Goal: Transaction & Acquisition: Book appointment/travel/reservation

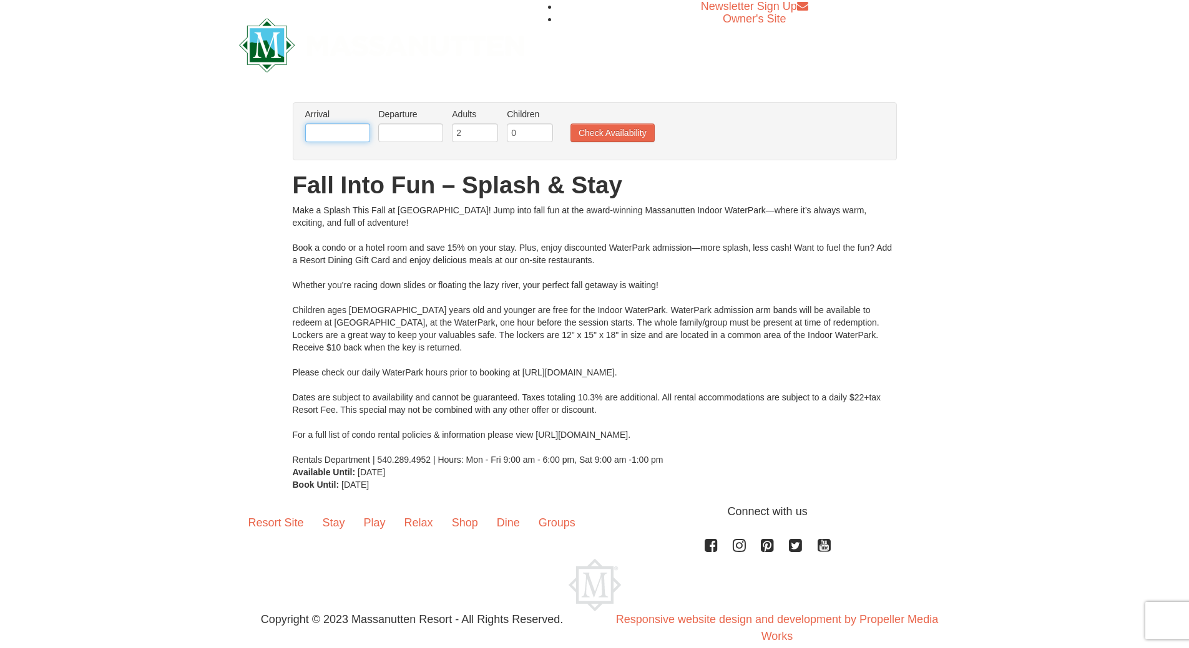
click at [354, 133] on input "text" at bounding box center [337, 133] width 65 height 19
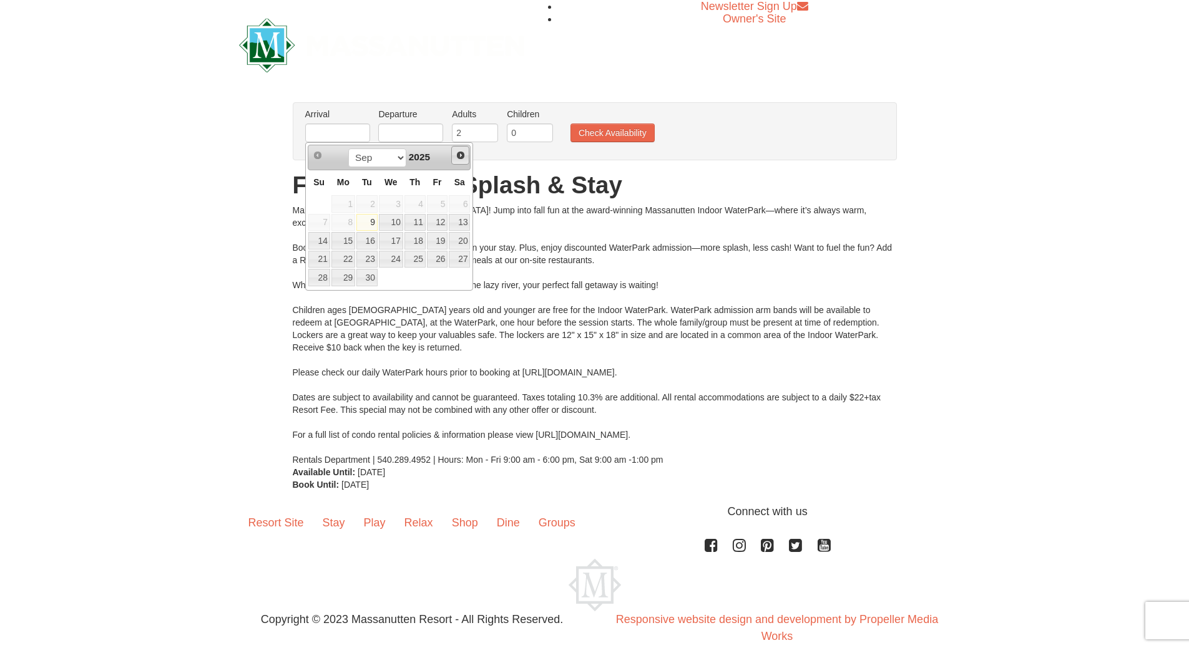
click at [460, 154] on span "Next" at bounding box center [461, 155] width 10 height 10
click at [463, 152] on span "Next" at bounding box center [461, 155] width 10 height 10
click at [349, 203] on link "1" at bounding box center [343, 203] width 24 height 17
type input "[DATE]"
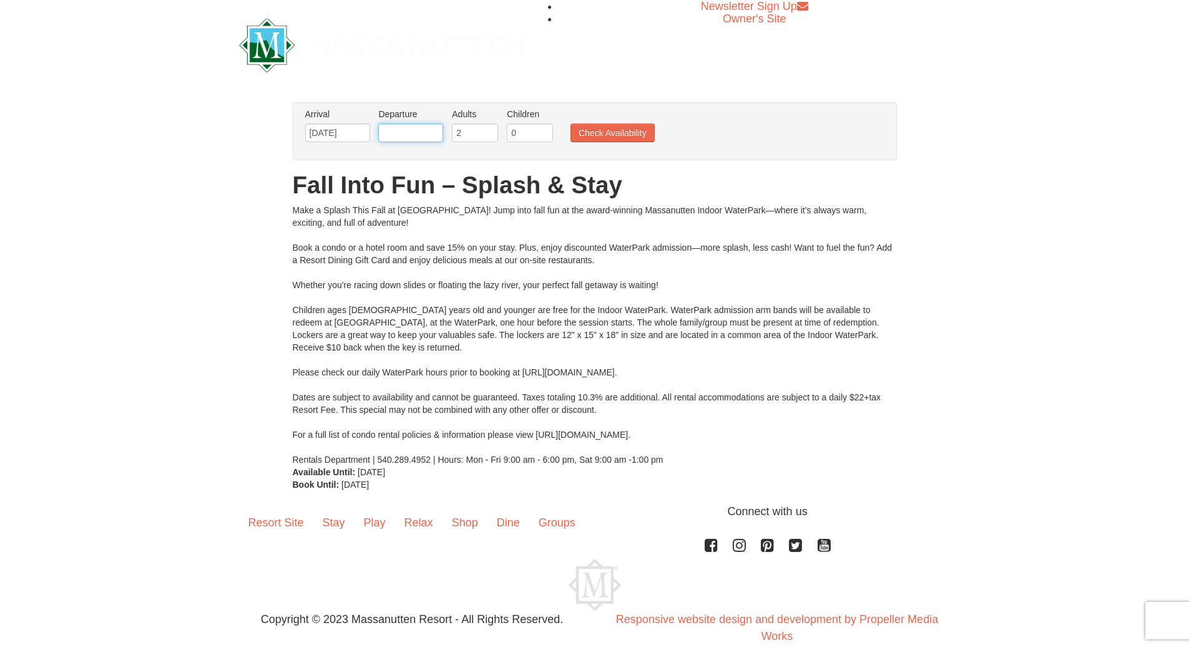
click at [422, 139] on input "text" at bounding box center [410, 133] width 65 height 19
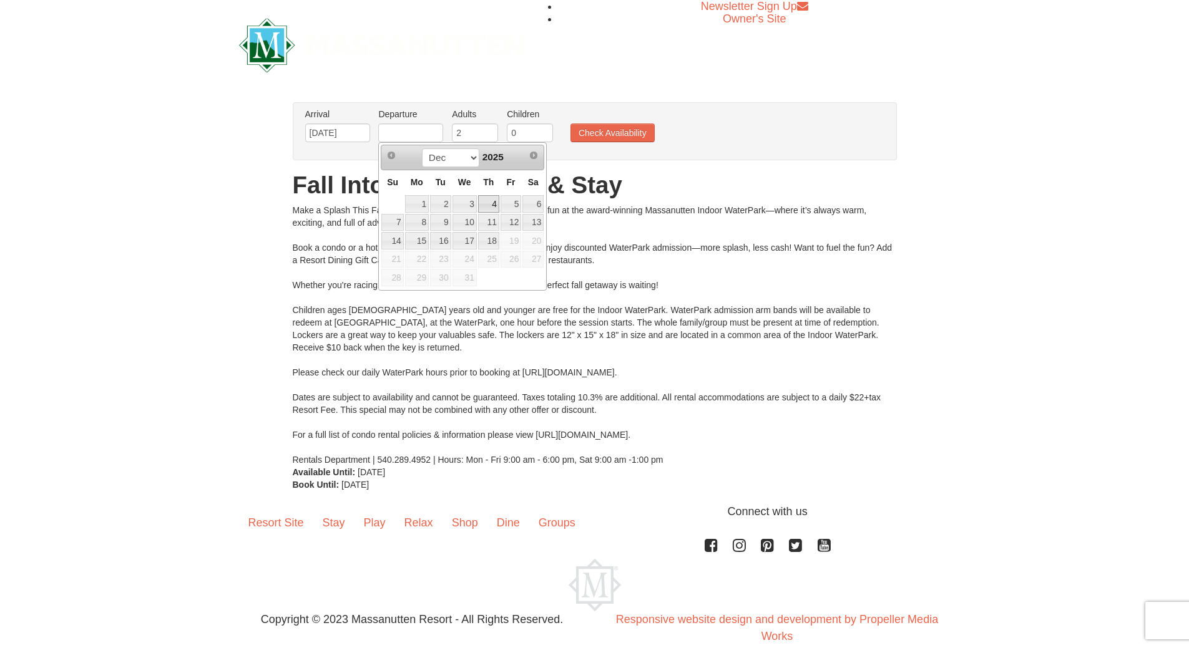
click at [492, 202] on link "4" at bounding box center [488, 203] width 21 height 17
type input "[DATE]"
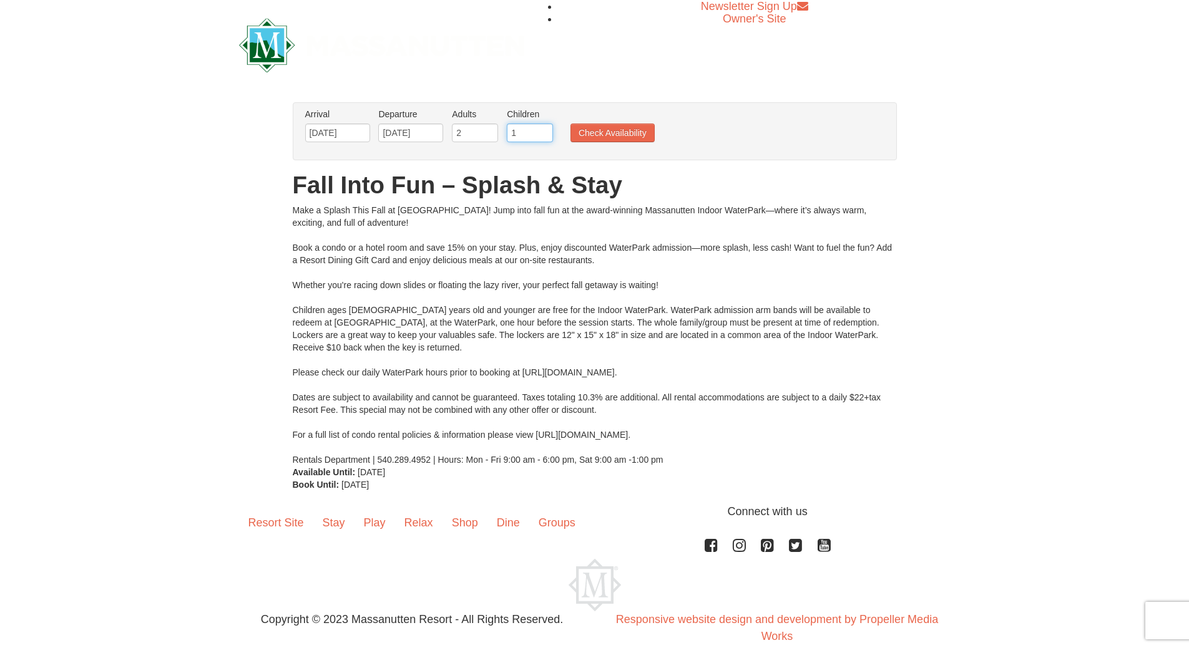
click at [545, 131] on input "1" at bounding box center [530, 133] width 46 height 19
type input "2"
click at [545, 131] on input "2" at bounding box center [530, 133] width 46 height 19
click at [618, 134] on button "Check Availability" at bounding box center [612, 133] width 84 height 19
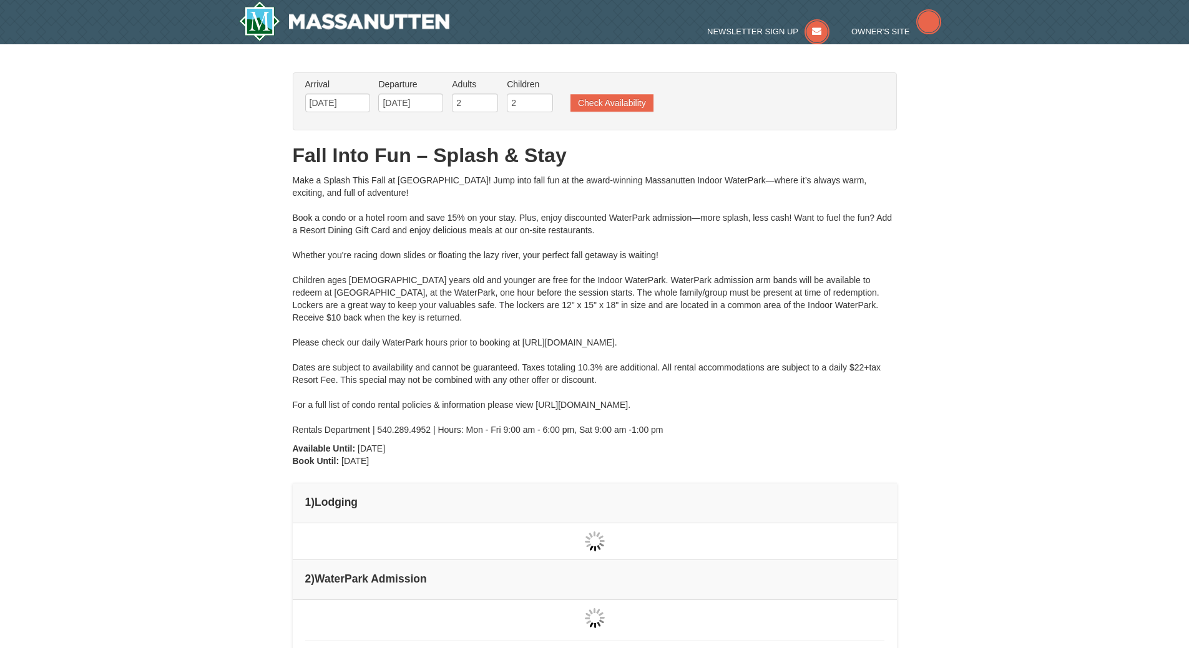
type input "[DATE]"
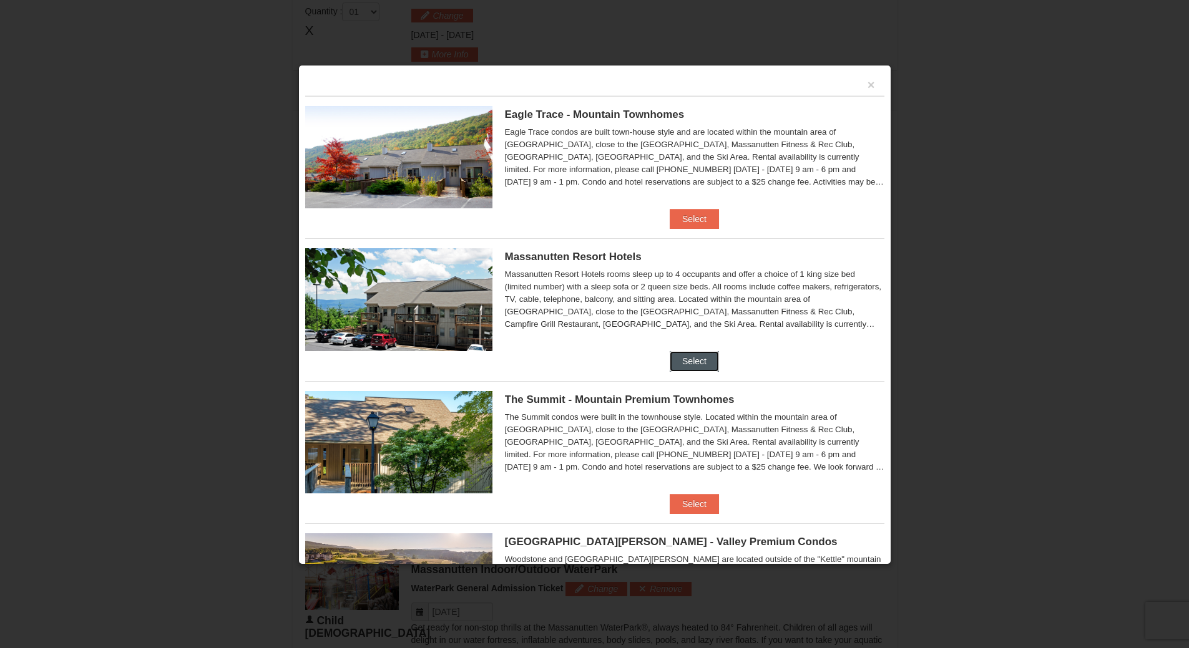
click at [687, 358] on button "Select" at bounding box center [694, 361] width 49 height 20
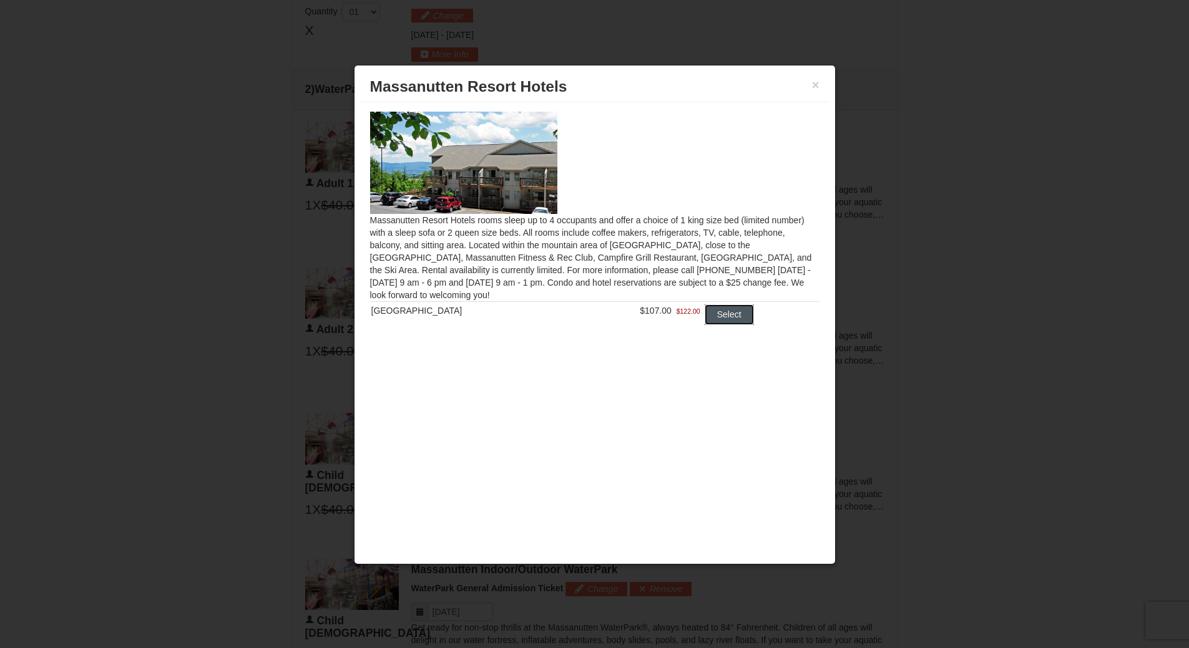
click at [720, 314] on button "Select" at bounding box center [728, 315] width 49 height 20
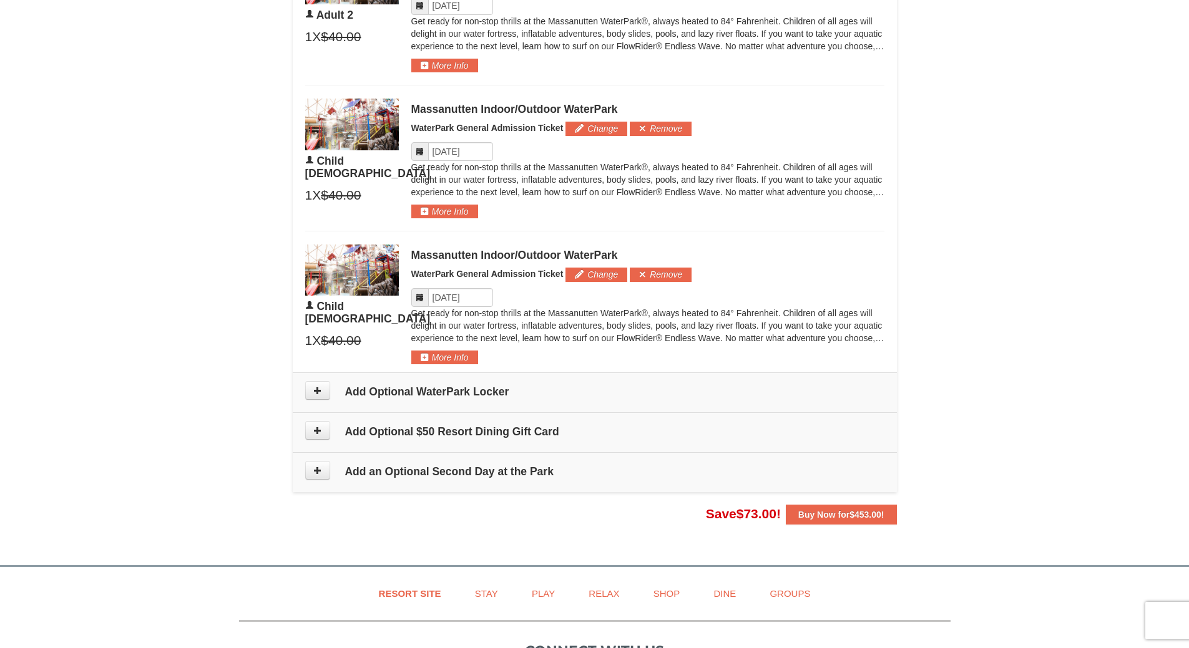
scroll to position [906, 0]
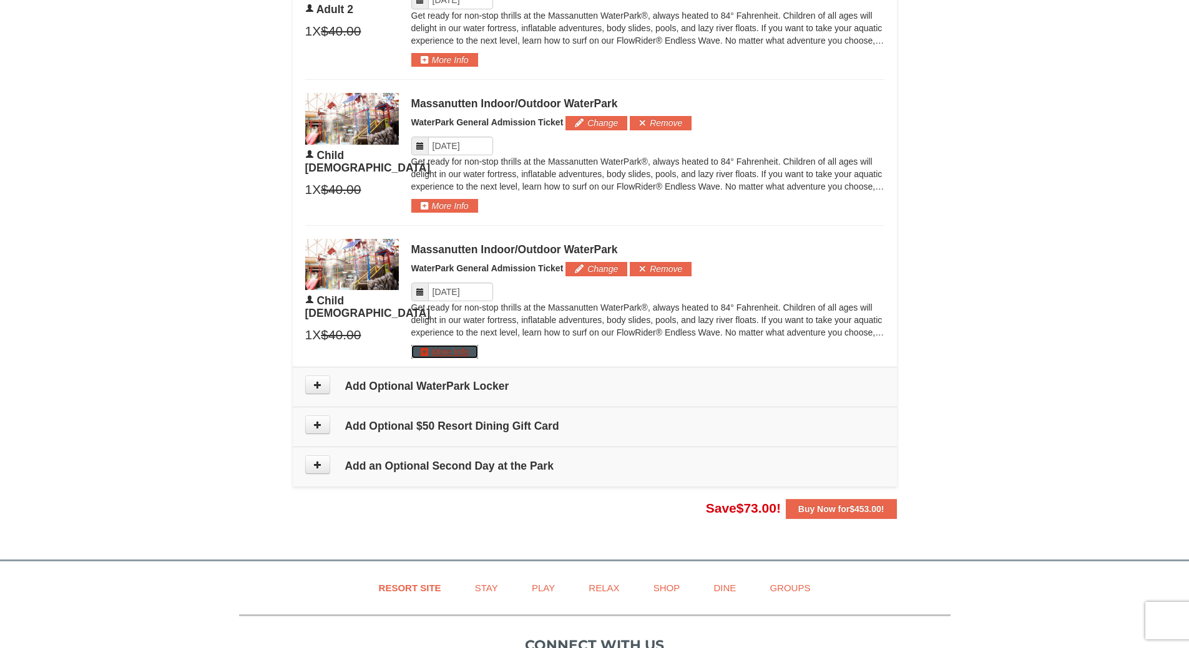
click at [436, 354] on button "More Info" at bounding box center [444, 352] width 67 height 14
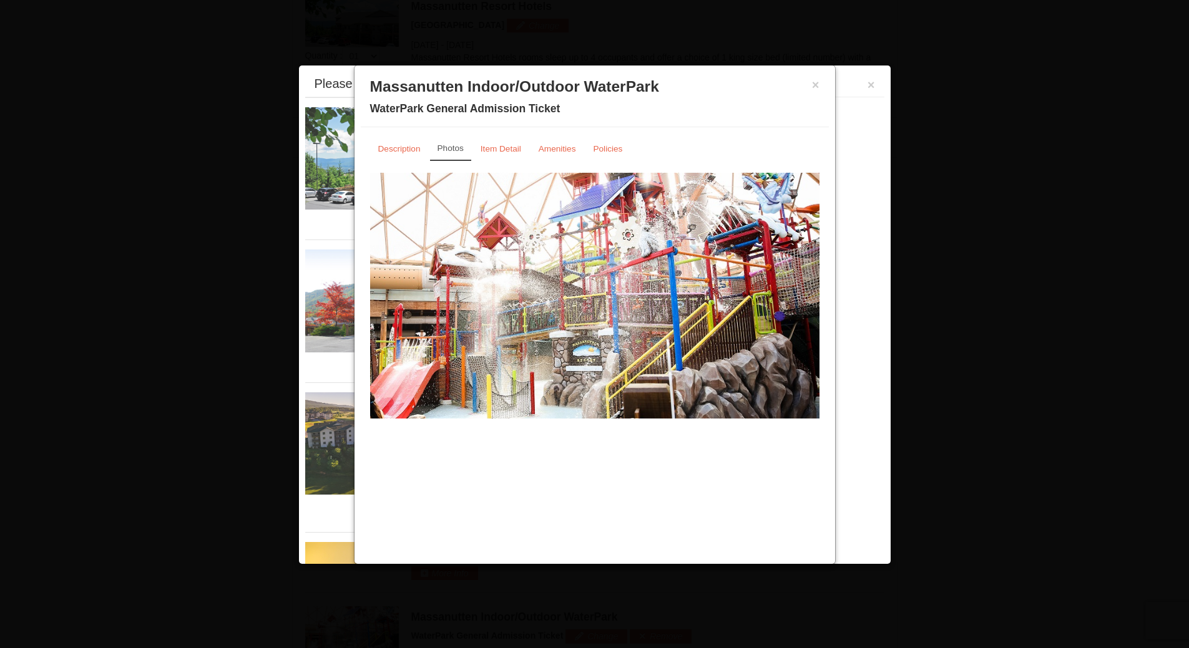
scroll to position [534, 0]
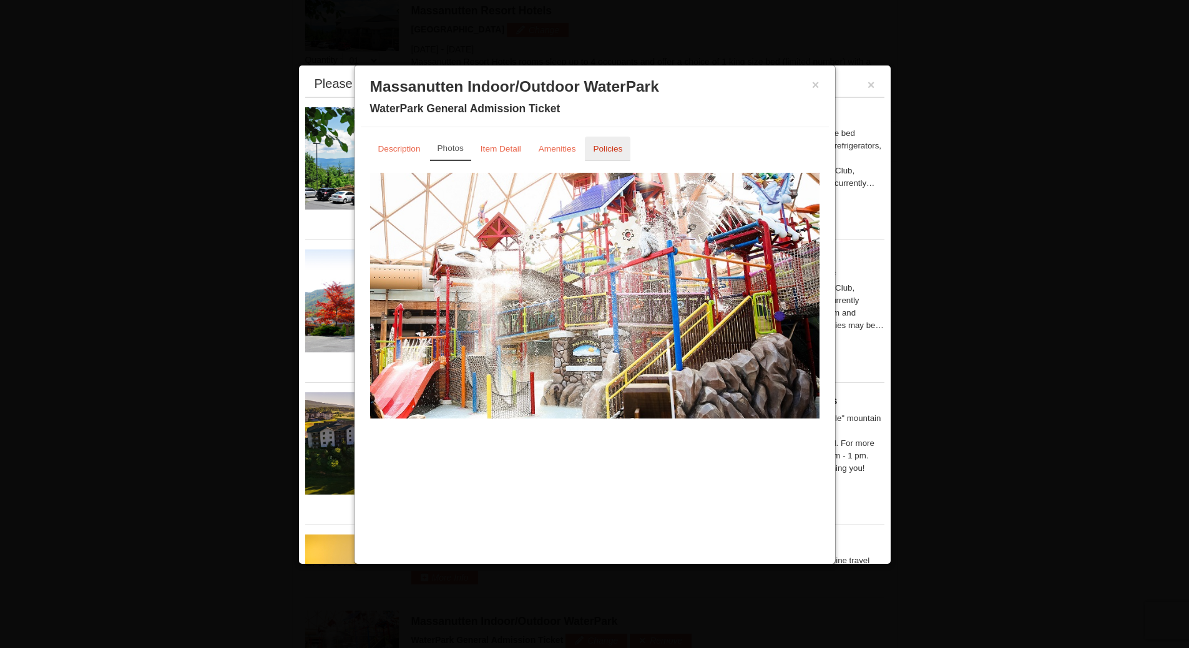
click at [599, 151] on small "Policies" at bounding box center [607, 148] width 29 height 9
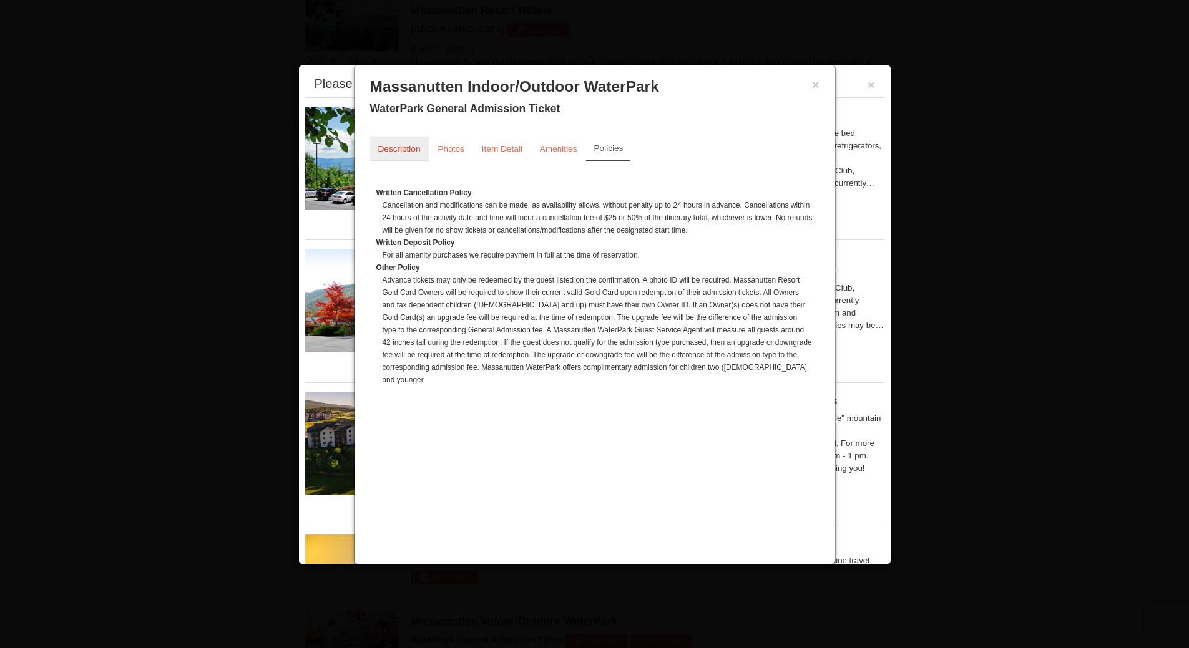
click at [398, 154] on link "Description" at bounding box center [399, 149] width 59 height 24
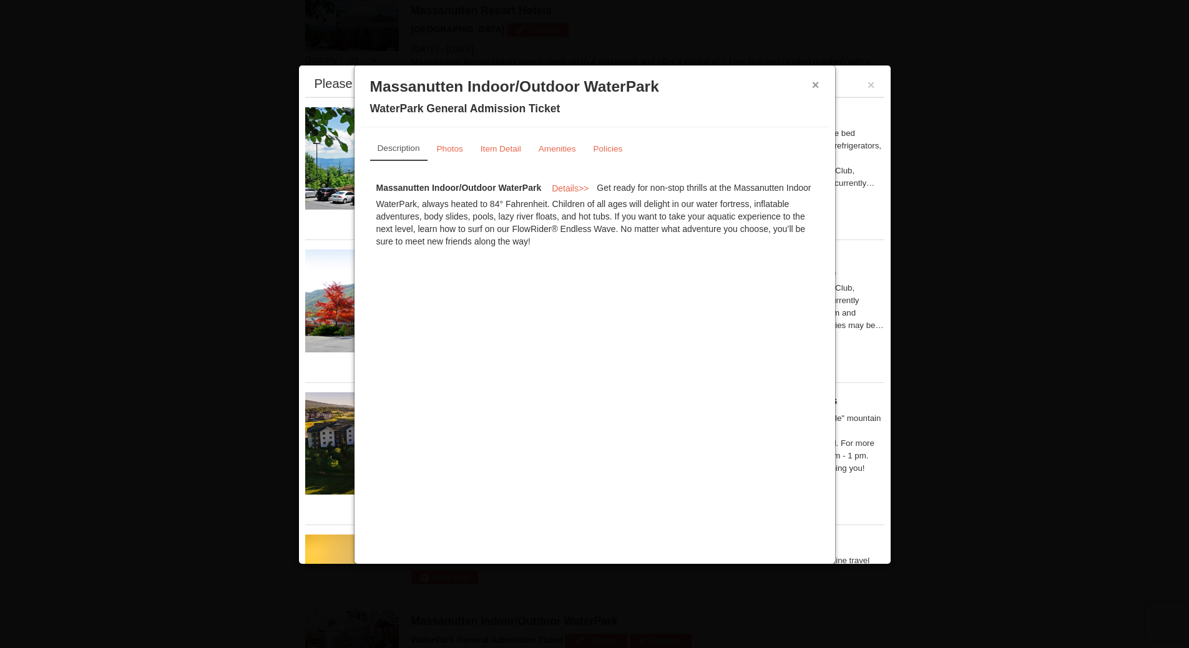
click at [819, 79] on button "×" at bounding box center [815, 85] width 7 height 12
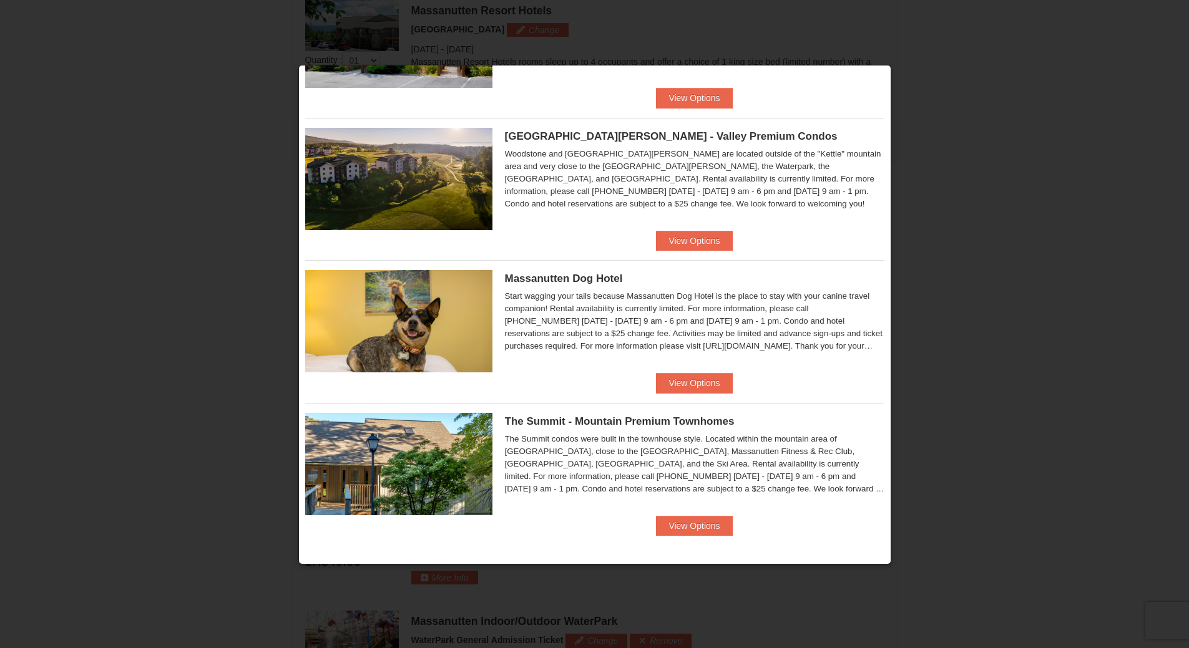
scroll to position [0, 0]
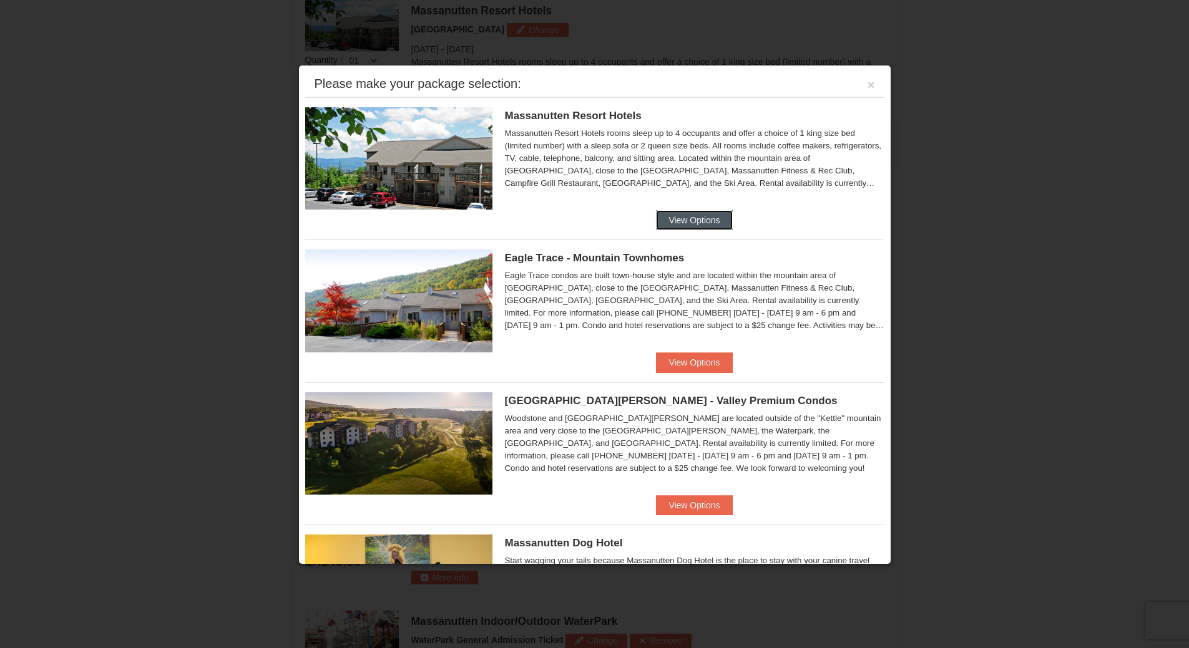
click at [686, 219] on button "View Options" at bounding box center [694, 220] width 76 height 20
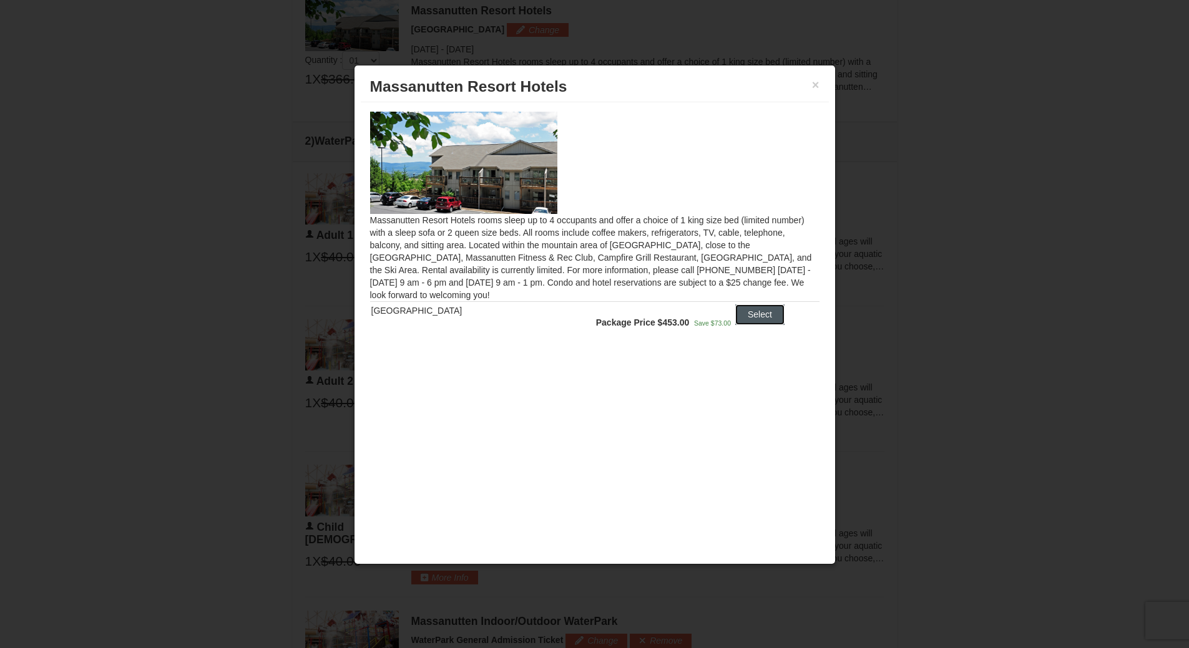
click at [745, 318] on button "Select" at bounding box center [759, 315] width 49 height 20
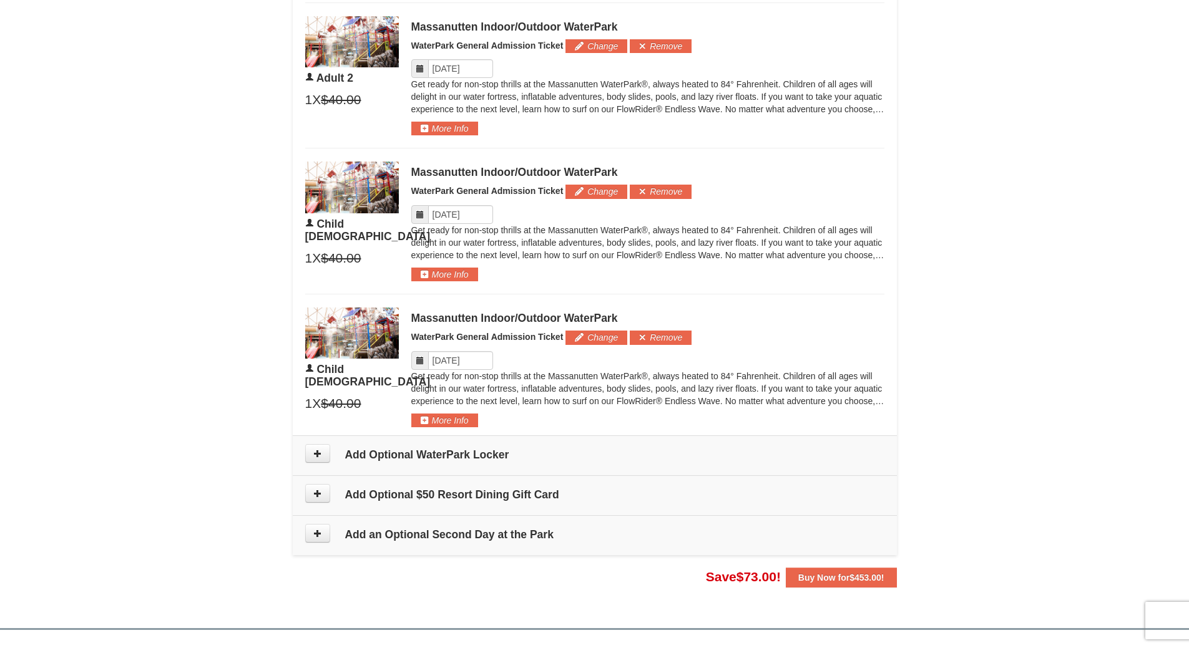
scroll to position [909, 0]
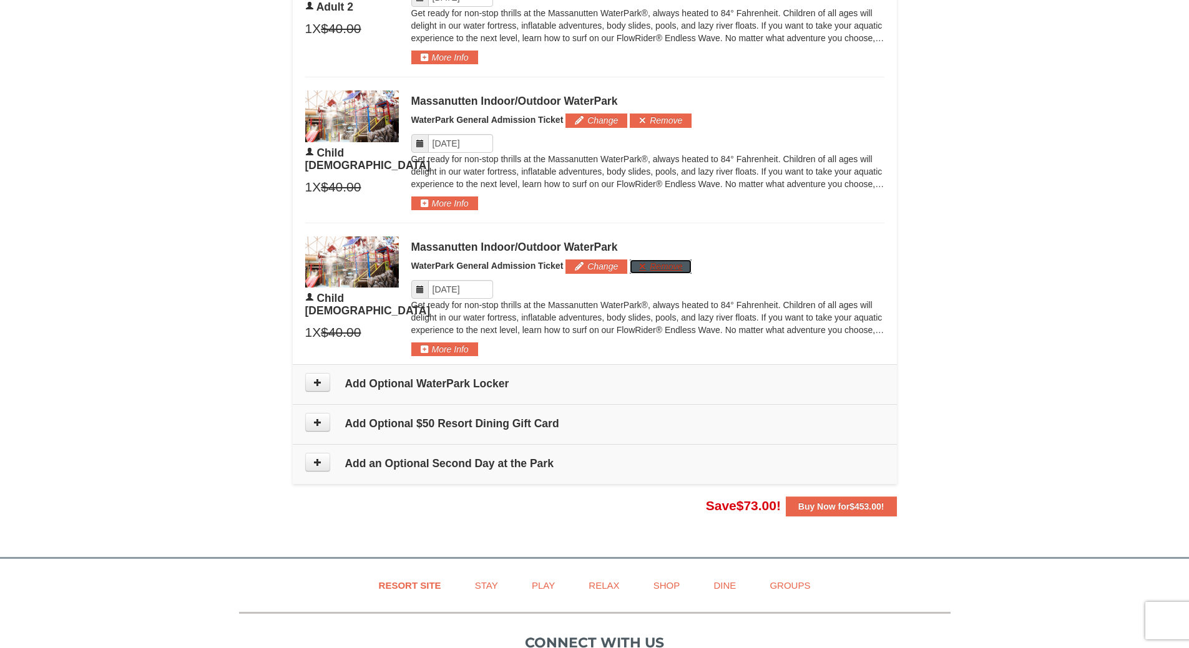
click at [672, 268] on button "Remove" at bounding box center [661, 267] width 62 height 14
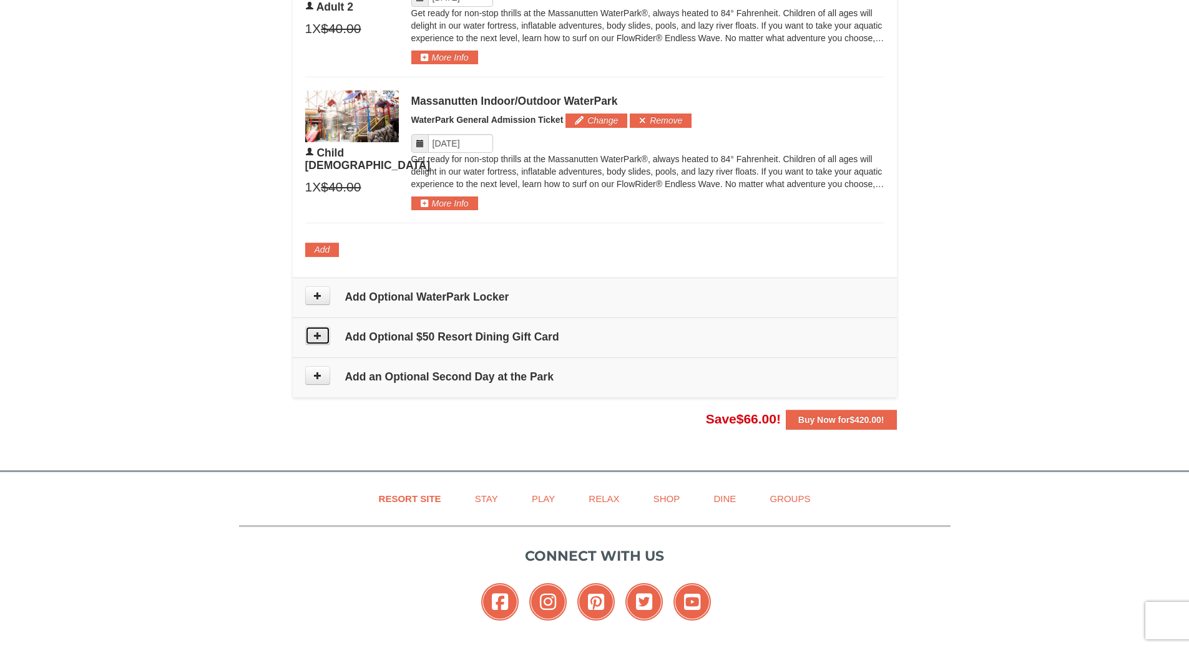
click at [319, 334] on icon at bounding box center [317, 335] width 9 height 9
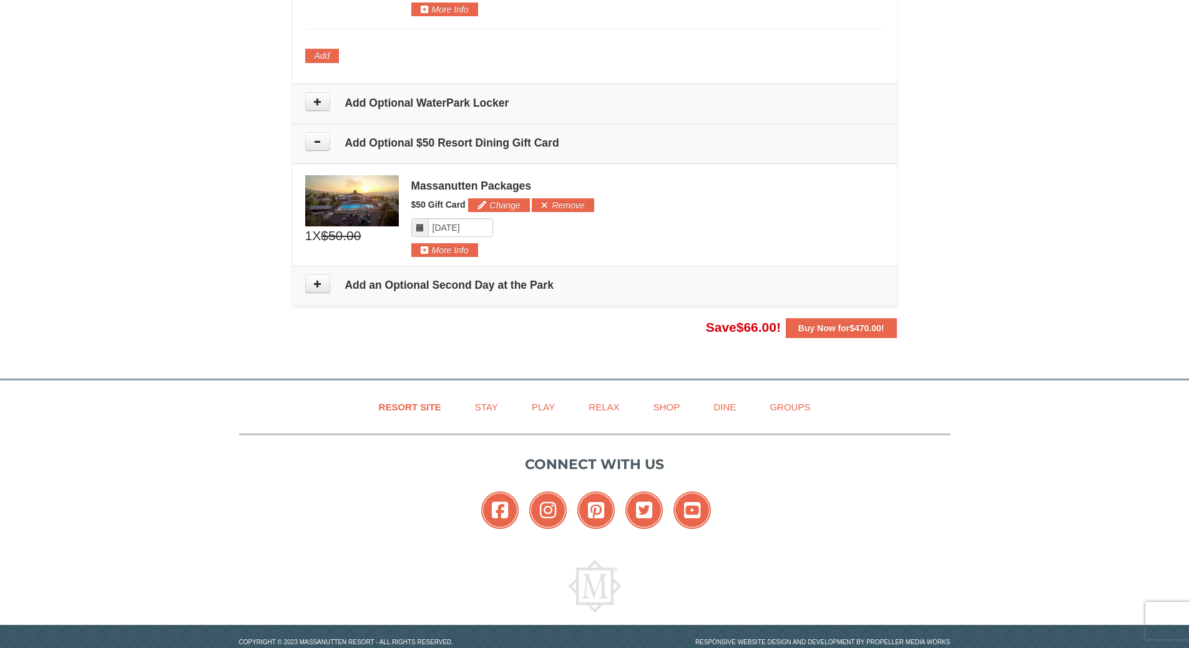
scroll to position [1133, 0]
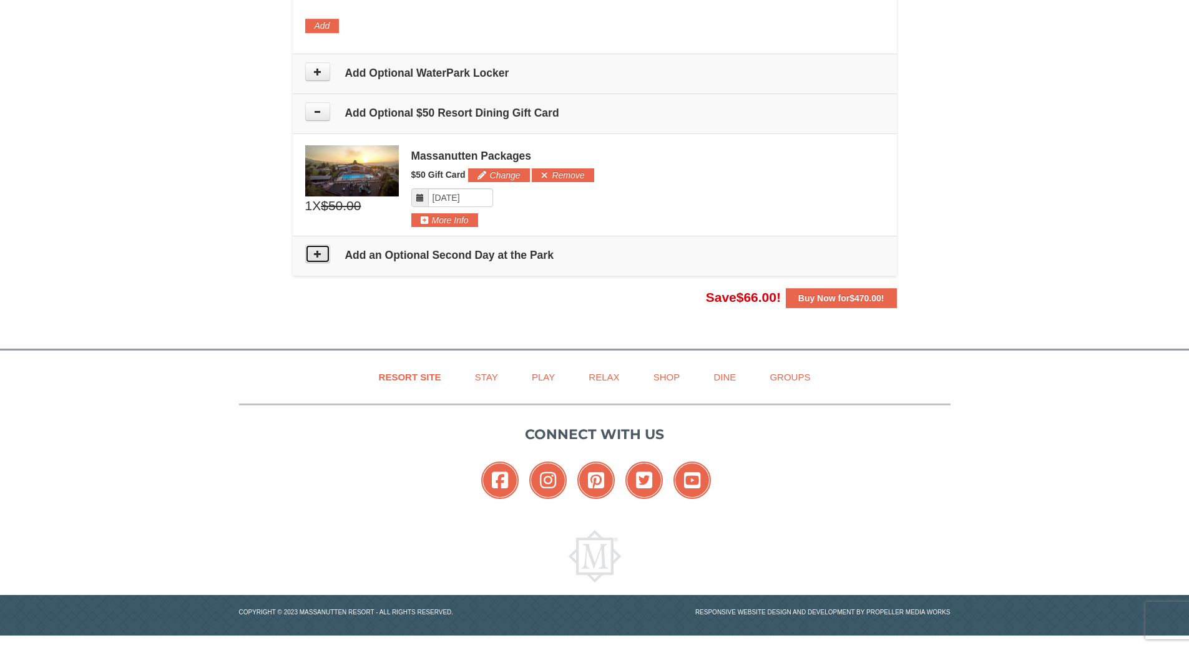
click at [314, 253] on icon at bounding box center [317, 254] width 9 height 9
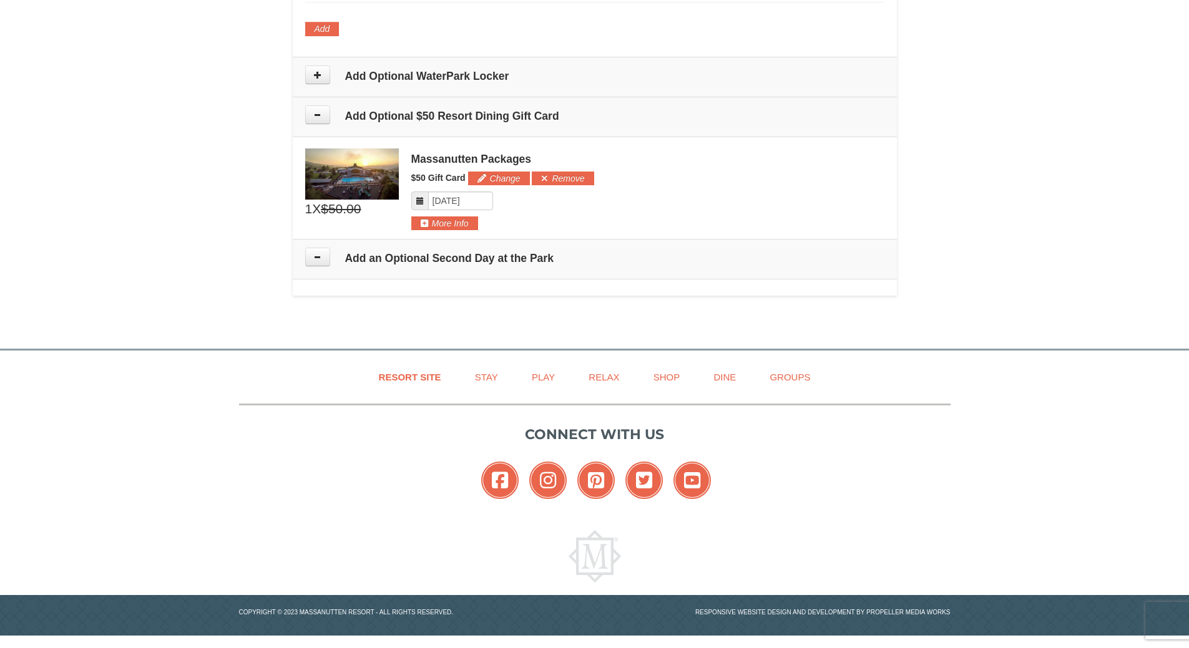
type input "[DATE]"
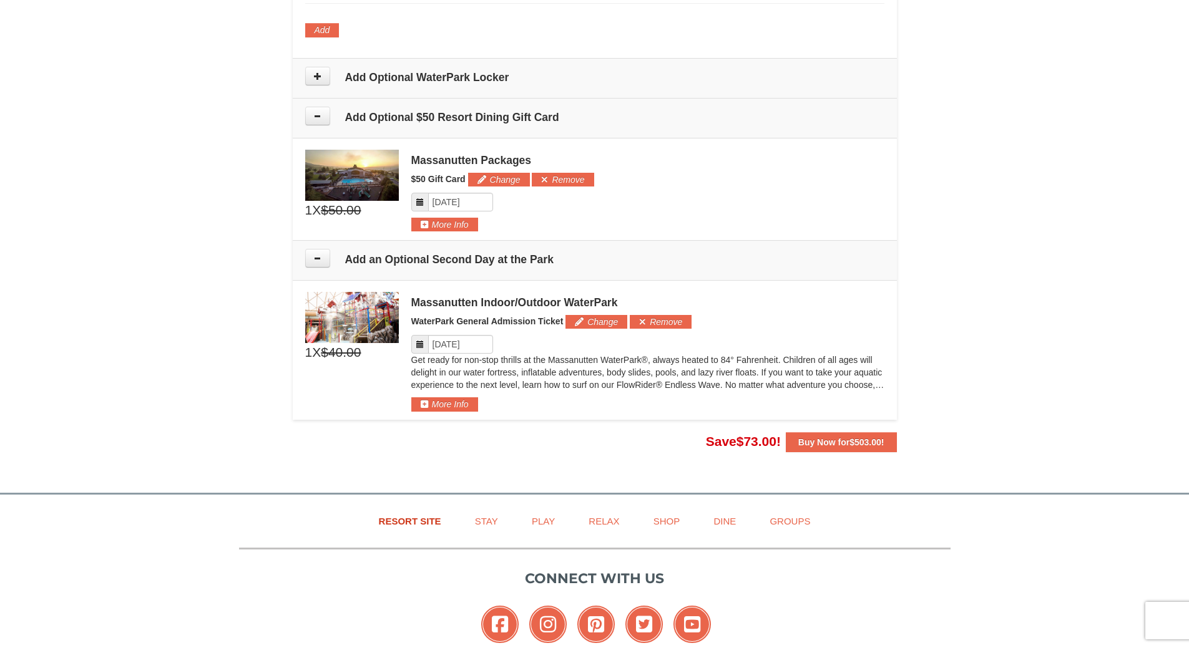
scroll to position [1023, 0]
